Goal: Task Accomplishment & Management: Complete application form

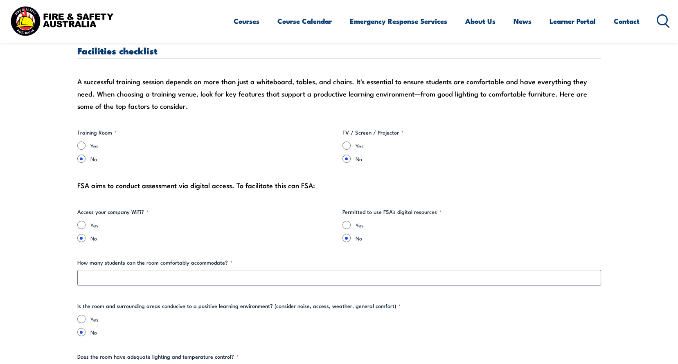
scroll to position [777, 0]
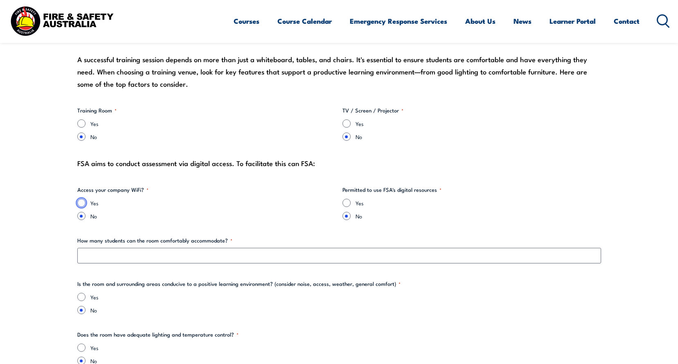
click at [81, 203] on input "Yes" at bounding box center [81, 203] width 8 height 8
radio input "true"
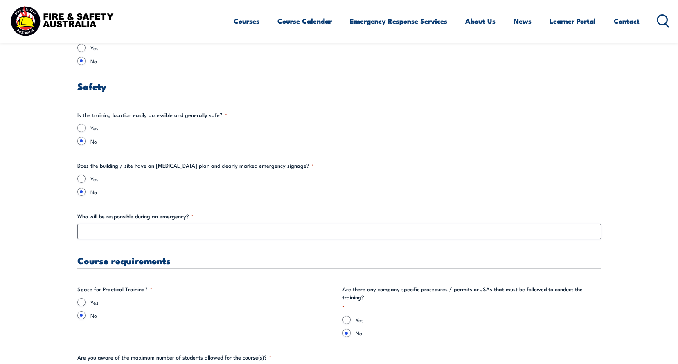
scroll to position [1349, 0]
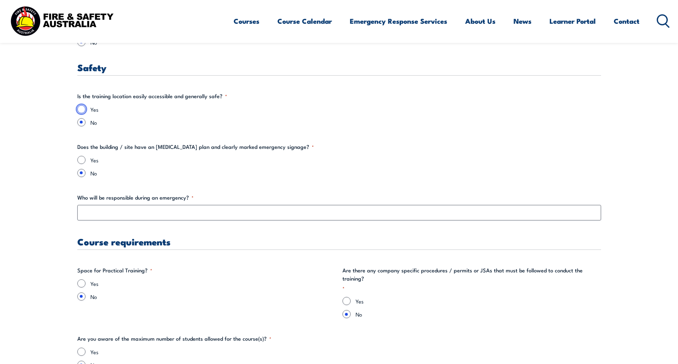
click at [82, 111] on input "Yes" at bounding box center [81, 109] width 8 height 8
radio input "true"
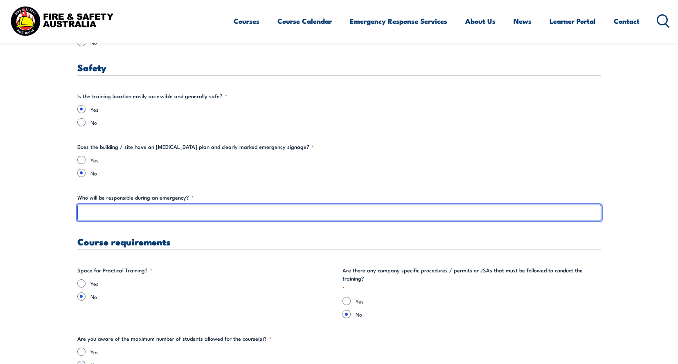
click at [134, 217] on input "Who will be responsible during an emergency? *" at bounding box center [338, 213] width 523 height 16
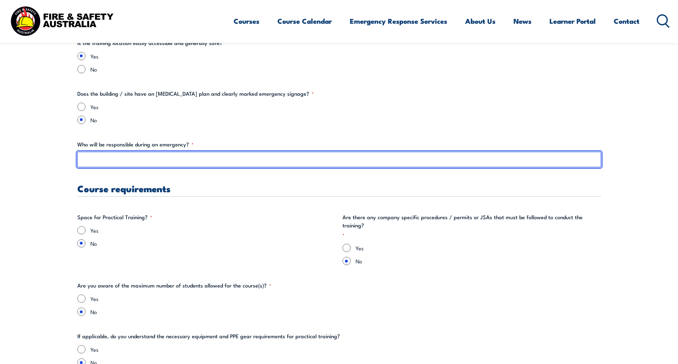
scroll to position [1390, 0]
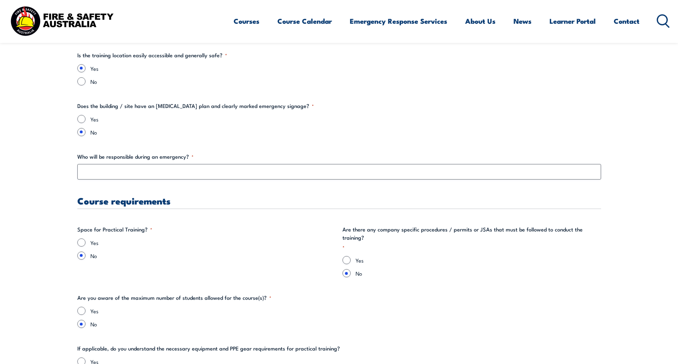
click at [79, 86] on div "Training details Client Details ([PERSON_NAME]) [PERSON_NAME] English Training …" at bounding box center [338, 43] width 523 height 2292
drag, startPoint x: 81, startPoint y: 85, endPoint x: 109, endPoint y: 103, distance: 33.8
click at [80, 85] on input "No" at bounding box center [81, 81] width 8 height 8
radio input "true"
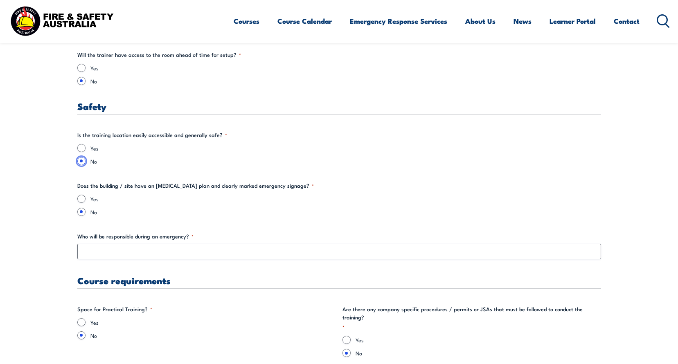
scroll to position [1371, 0]
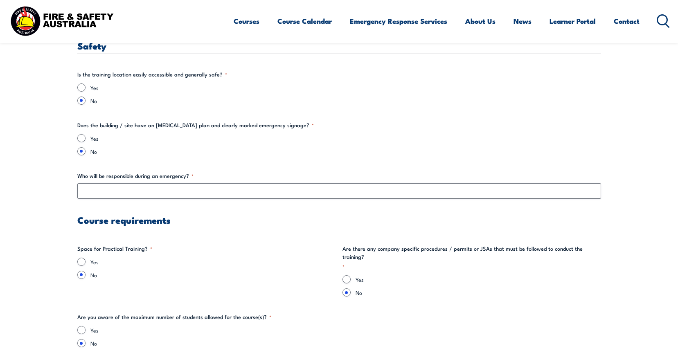
click at [251, 162] on div "Training details Client Details ([PERSON_NAME]) [PERSON_NAME] English Training …" at bounding box center [338, 62] width 523 height 2292
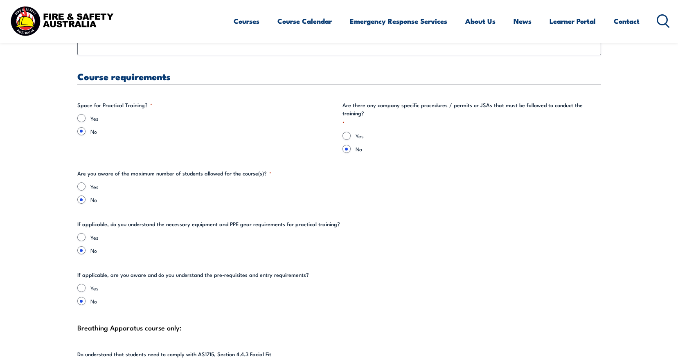
scroll to position [1543, 0]
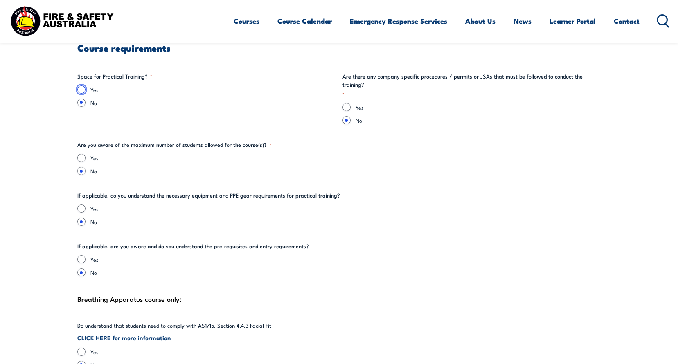
click at [84, 90] on input "Yes" at bounding box center [81, 89] width 8 height 8
radio input "true"
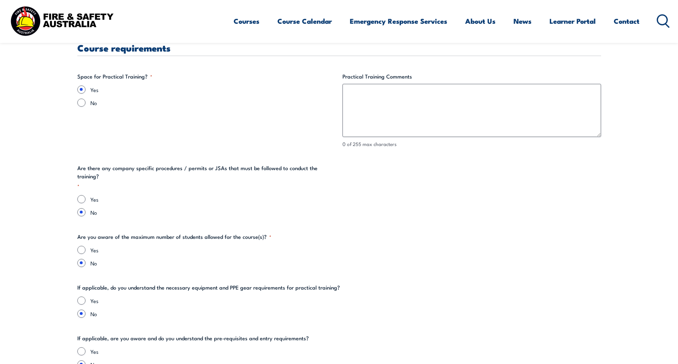
click at [81, 104] on fieldset "Space for Practical Training? * Yes No" at bounding box center [206, 110] width 258 height 76
click at [82, 101] on input "No" at bounding box center [81, 103] width 8 height 8
radio input "true"
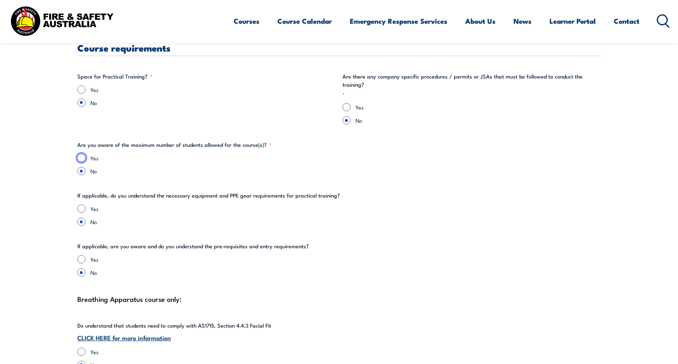
click at [80, 154] on input "Yes" at bounding box center [81, 158] width 8 height 8
radio input "true"
click at [79, 196] on fieldset "If applicable, do you understand the necessary equipment and PPE gear requireme…" at bounding box center [338, 208] width 523 height 34
click at [80, 204] on input "Yes" at bounding box center [81, 208] width 8 height 8
radio input "true"
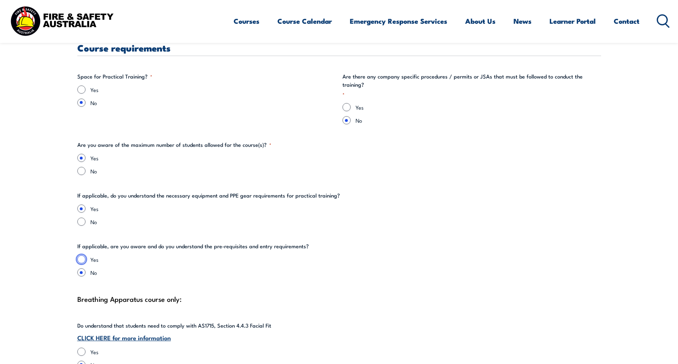
click at [82, 255] on input "Yes" at bounding box center [81, 259] width 8 height 8
radio input "true"
click at [80, 89] on input "Yes" at bounding box center [81, 89] width 8 height 8
radio input "true"
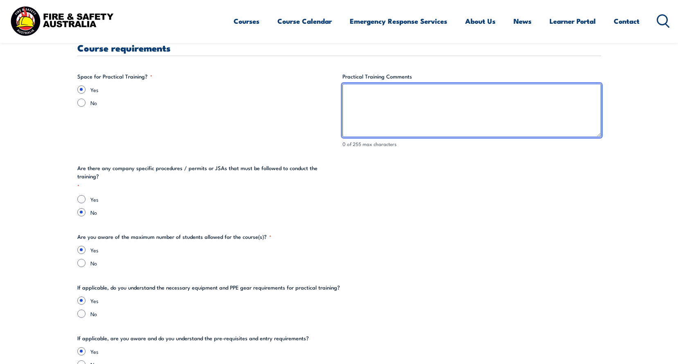
click at [375, 100] on textarea "Practical Training Comments" at bounding box center [471, 110] width 258 height 53
type textarea "Smoke room"
click at [406, 92] on textarea "Smoke room" at bounding box center [471, 110] width 258 height 53
drag, startPoint x: 418, startPoint y: 95, endPoint x: 269, endPoint y: 92, distance: 149.3
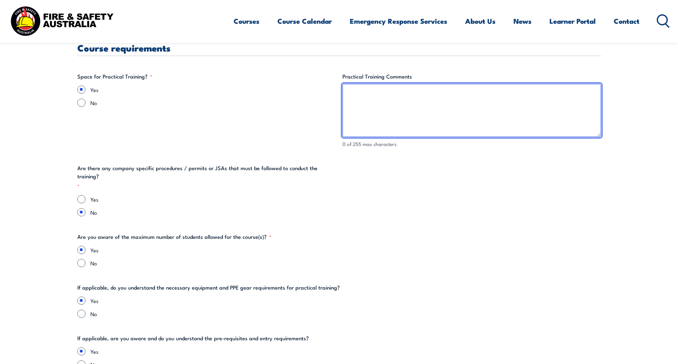
paste textarea "As per Airnorth discussions, require live fire and smoke room training."
type textarea "As per Airnorth discussions, require live fire and smoke room training."
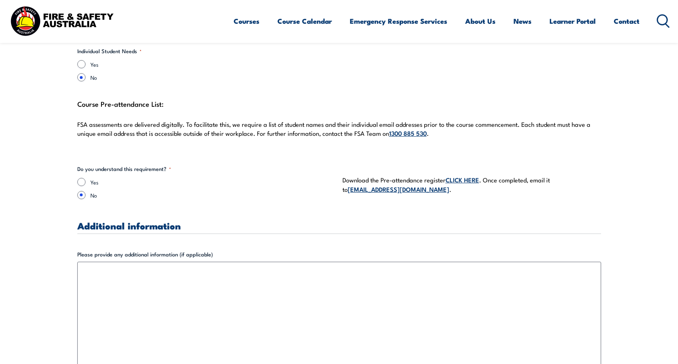
scroll to position [2238, 0]
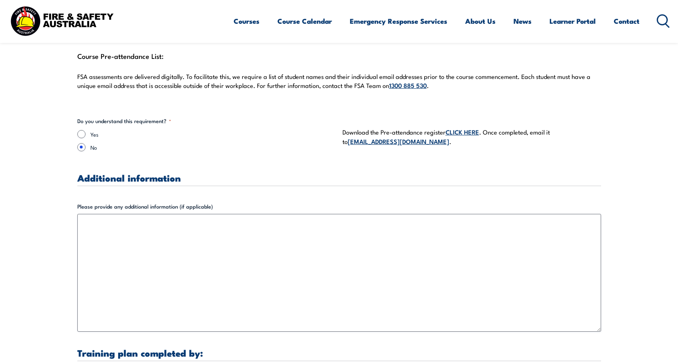
click at [90, 130] on label "Yes" at bounding box center [212, 134] width 245 height 8
click at [85, 130] on input "Yes" at bounding box center [81, 134] width 8 height 8
radio input "true"
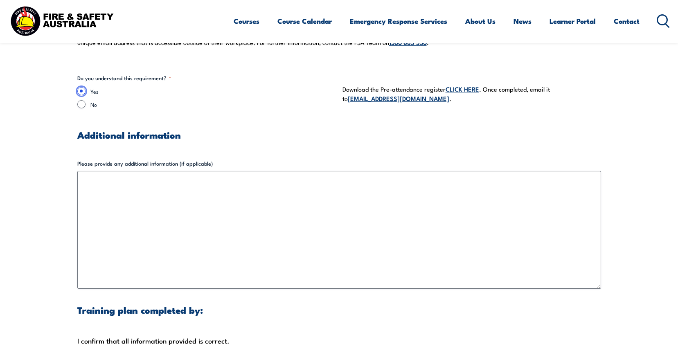
scroll to position [2361, 0]
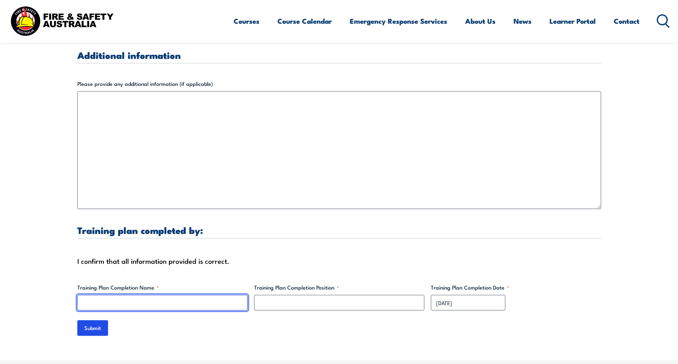
click at [130, 295] on input "Training Plan Completion Name *" at bounding box center [162, 303] width 170 height 16
type input "[PERSON_NAME] English"
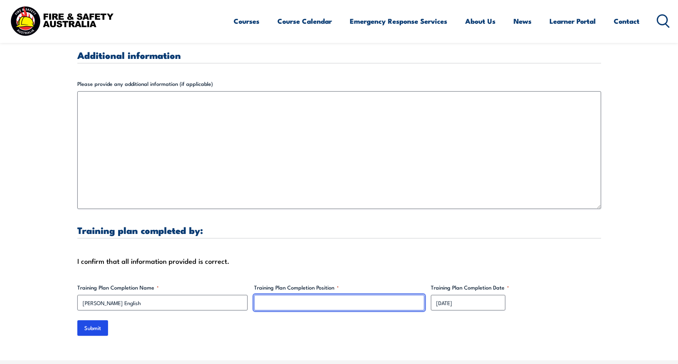
click at [290, 295] on input "Training Plan Completion Position *" at bounding box center [339, 303] width 170 height 16
type input "Airnorth Compliance and Planning Officer"
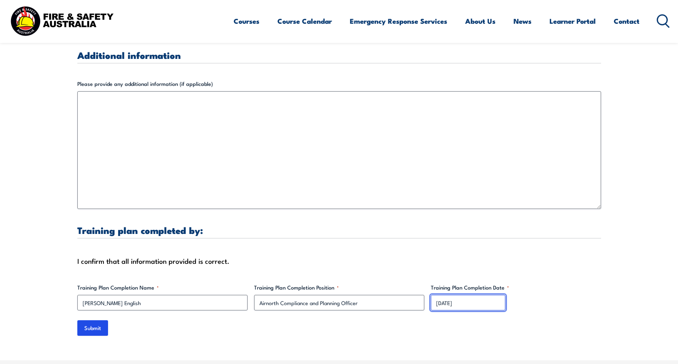
click at [458, 298] on input "[DATE]" at bounding box center [468, 303] width 74 height 16
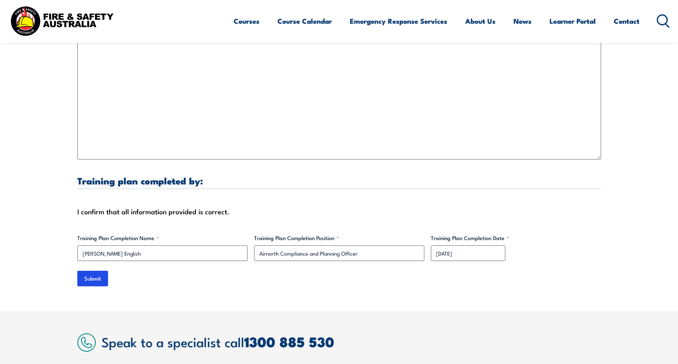
scroll to position [2410, 0]
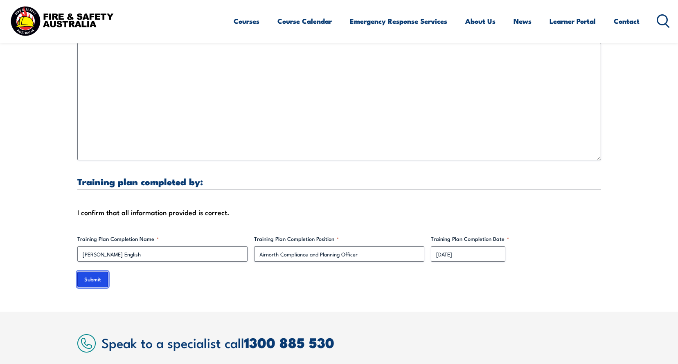
click at [94, 272] on input "Submit" at bounding box center [92, 280] width 31 height 16
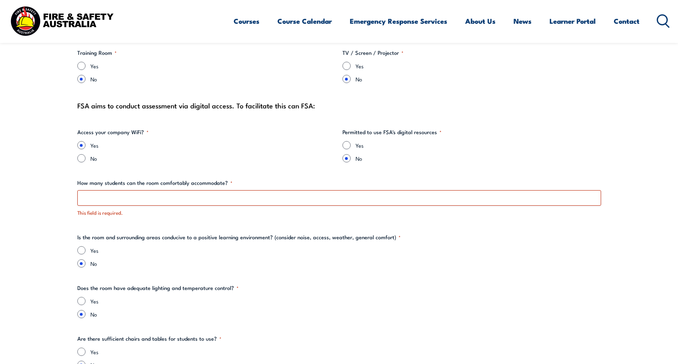
scroll to position [867, 0]
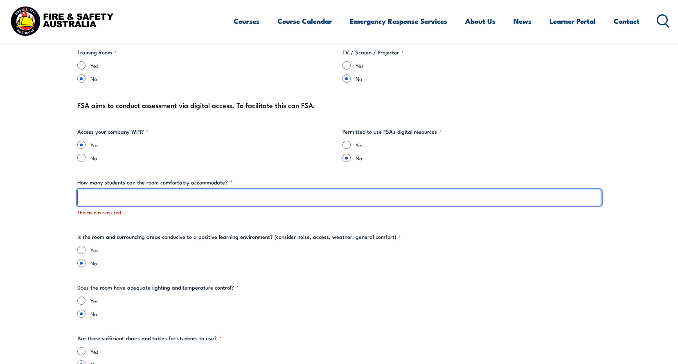
click at [99, 201] on input "How many students can the room comfortably accommodate? *" at bounding box center [338, 198] width 523 height 16
type input "3-6"
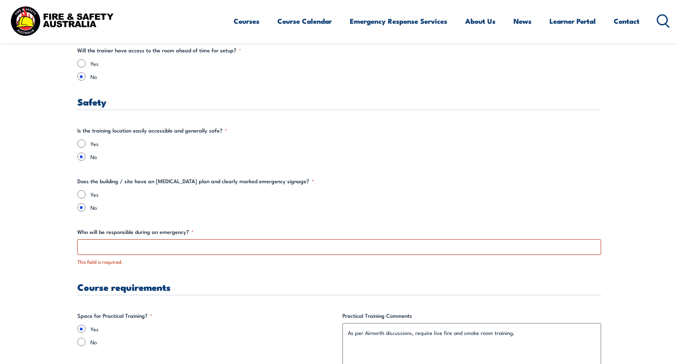
scroll to position [1521, 0]
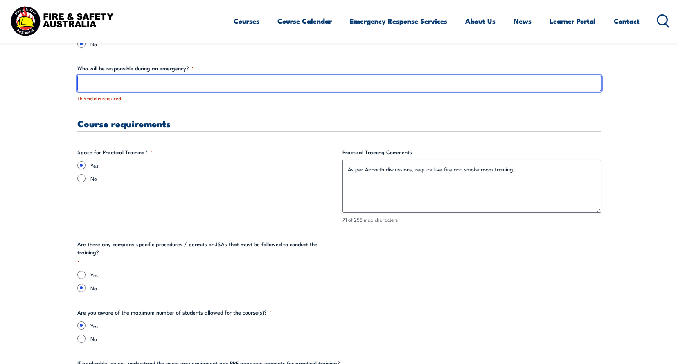
click at [125, 84] on input "Who will be responsible during an emergency? *" at bounding box center [338, 84] width 523 height 16
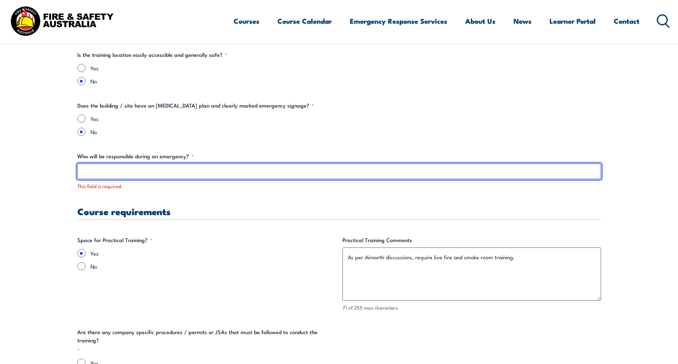
scroll to position [1329, 0]
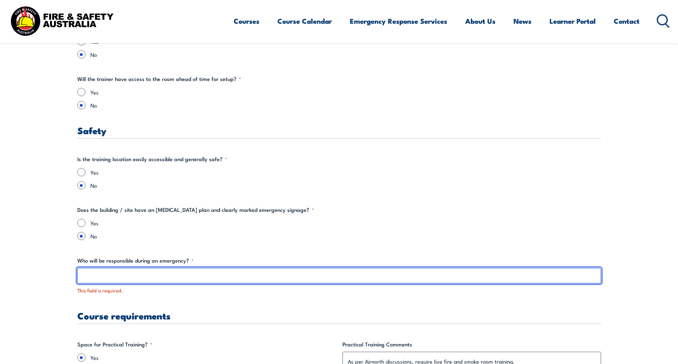
click at [139, 269] on input "Who will be responsible during an emergency? *" at bounding box center [338, 276] width 523 height 16
type input "[PERSON_NAME]"
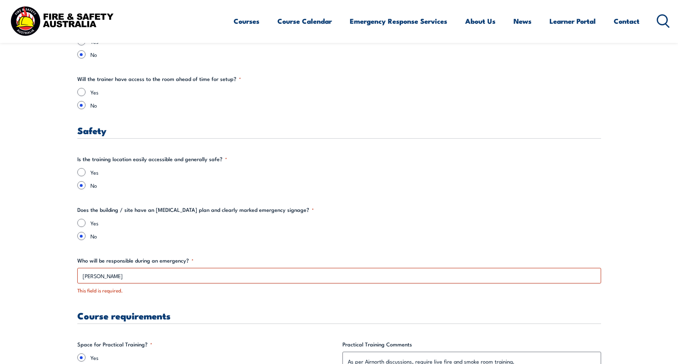
click at [633, 247] on section "There was a problem with your submission. Please review the fields below. " * "…" at bounding box center [339, 176] width 678 height 2540
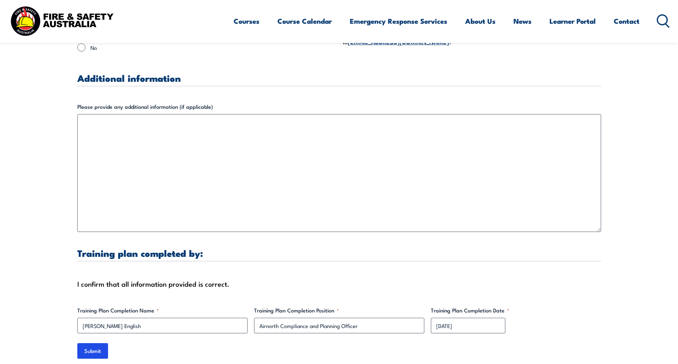
scroll to position [2392, 0]
click at [101, 343] on input "Submit" at bounding box center [92, 351] width 31 height 16
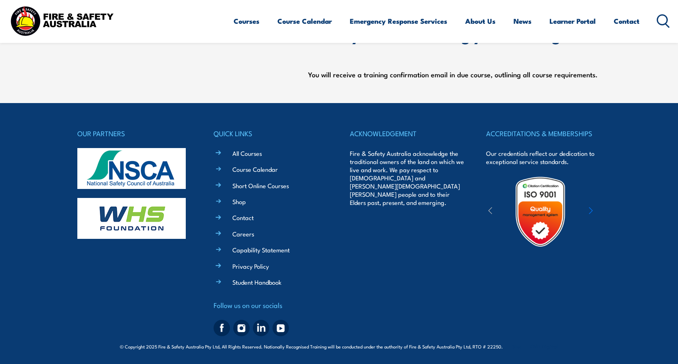
scroll to position [0, 0]
